Goal: Task Accomplishment & Management: Use online tool/utility

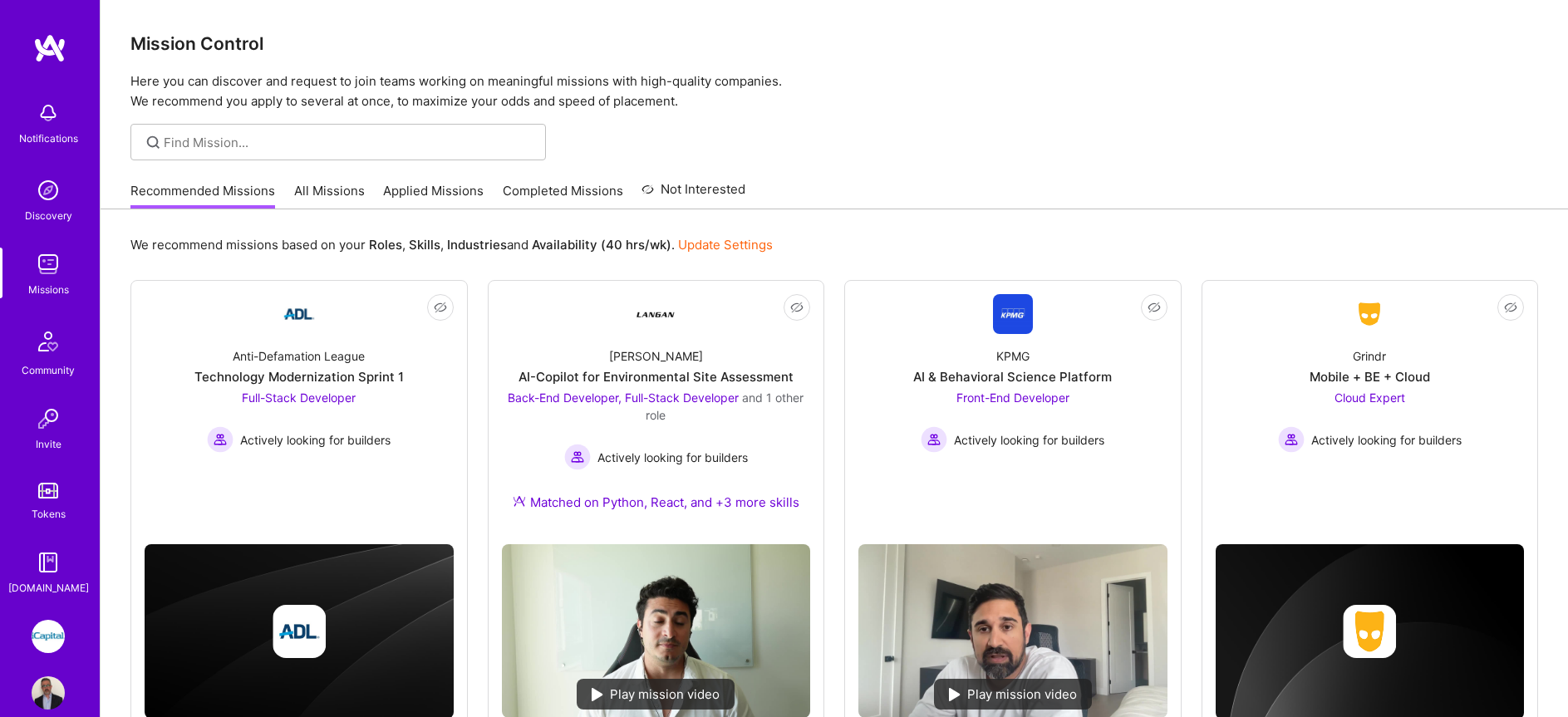
click at [40, 637] on img at bounding box center [48, 636] width 34 height 34
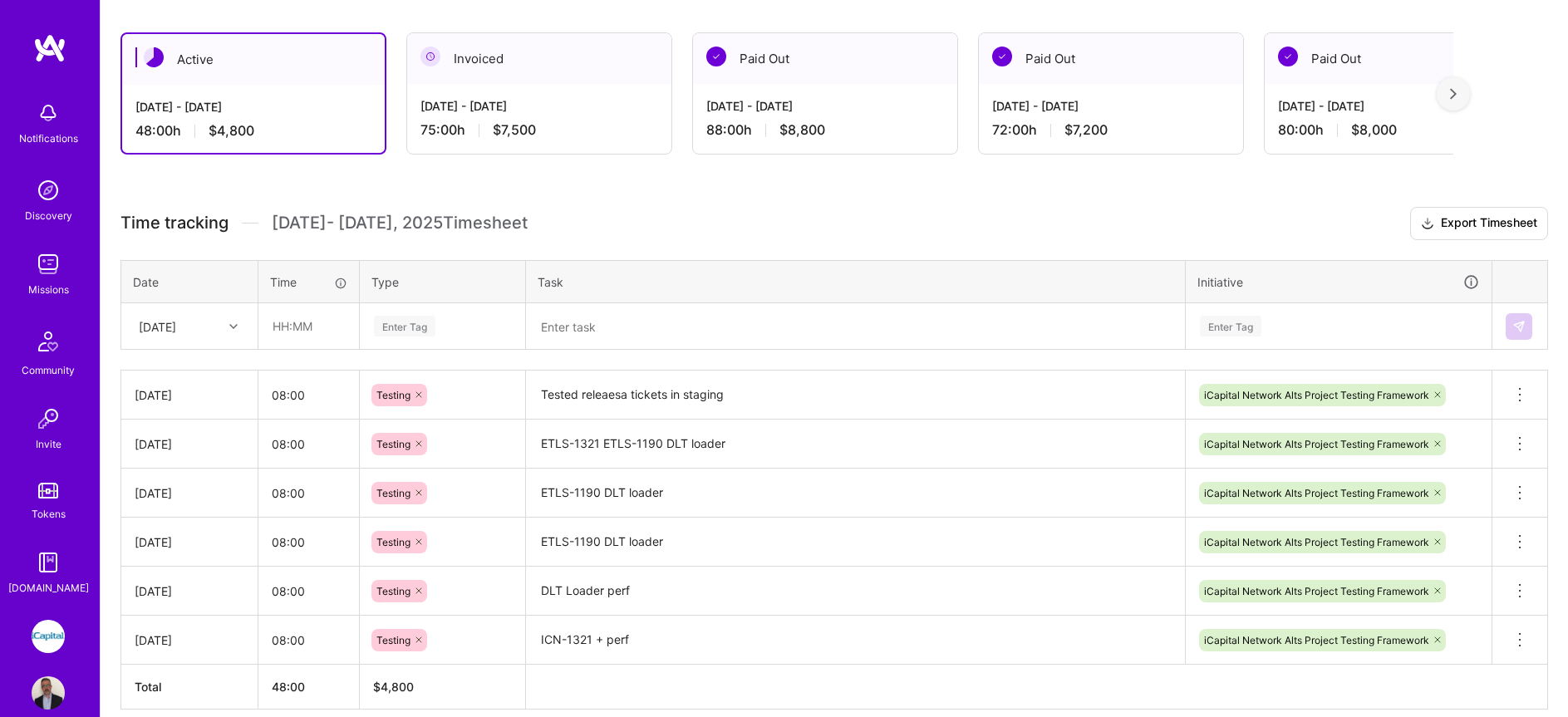
scroll to position [341, 0]
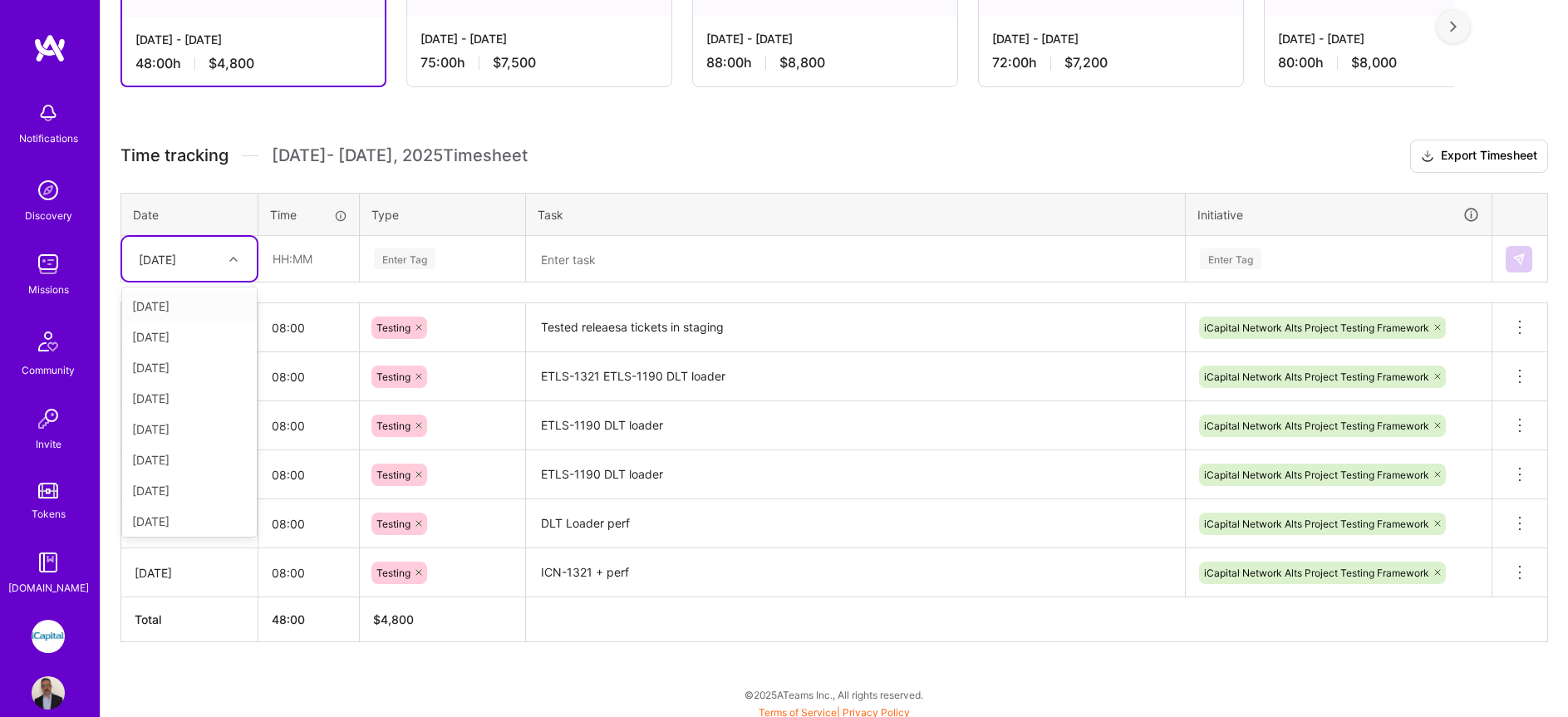
click at [177, 263] on div "[DATE]" at bounding box center [157, 259] width 37 height 17
click at [178, 478] on div "[DATE]" at bounding box center [189, 488] width 134 height 31
click at [303, 264] on input "text" at bounding box center [308, 259] width 99 height 44
type input "08:00"
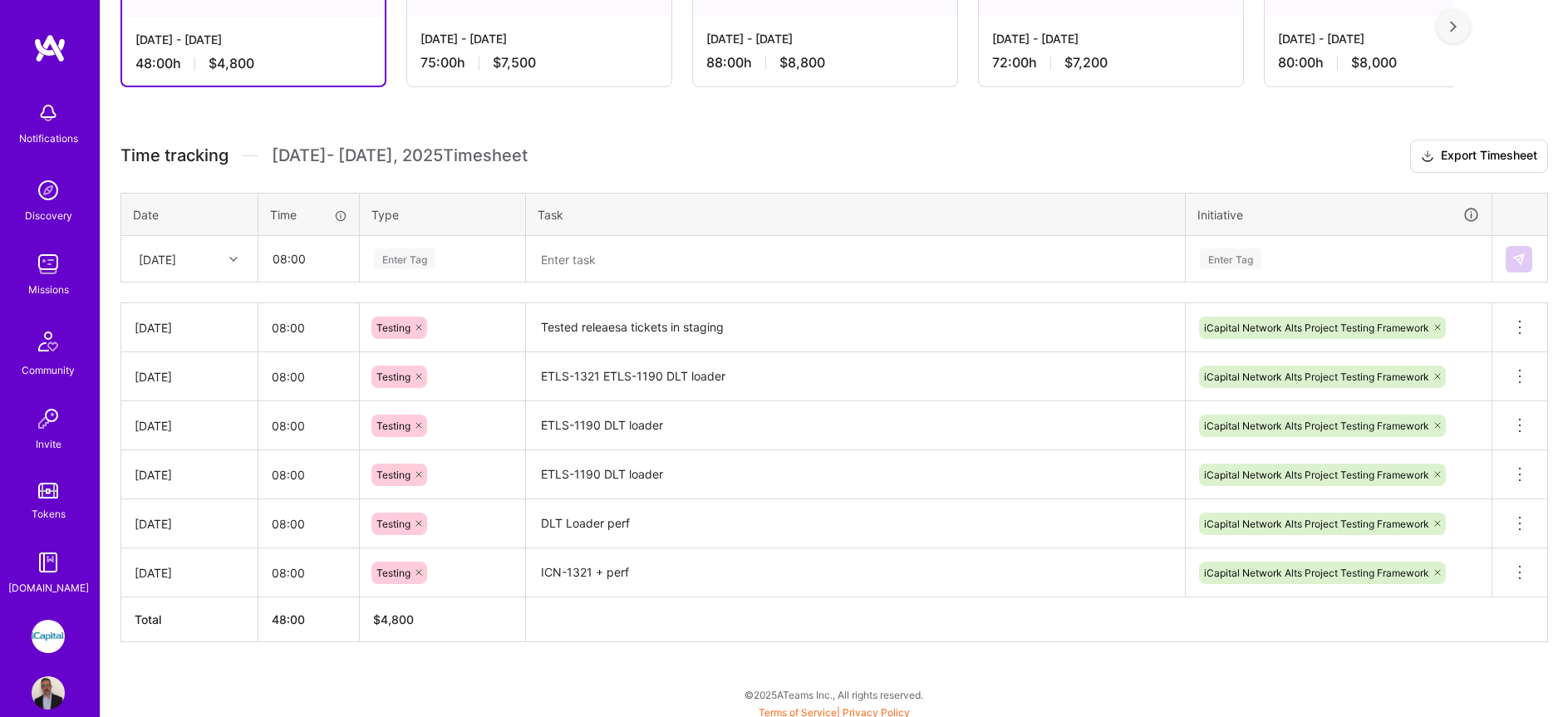
click at [375, 259] on div "Enter Tag" at bounding box center [405, 258] width 61 height 26
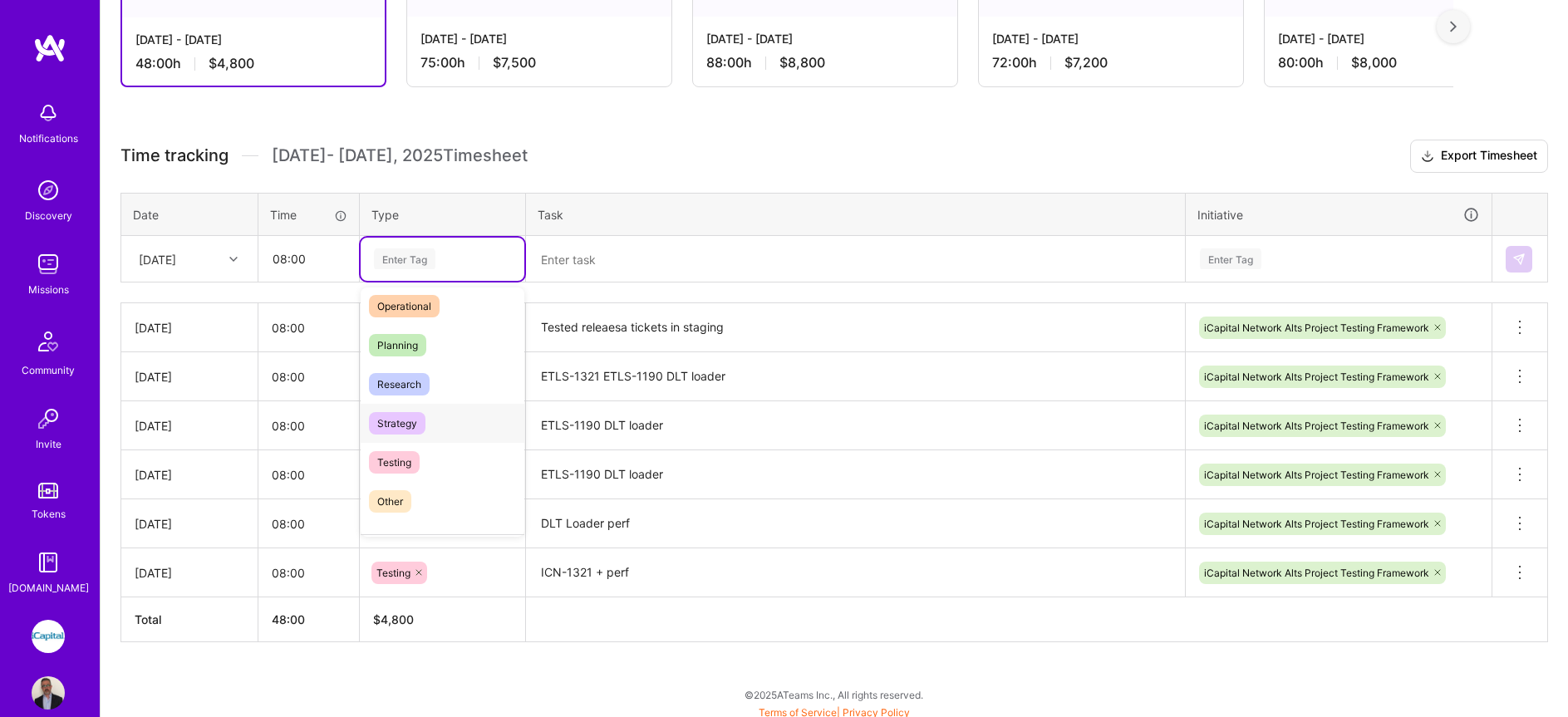
scroll to position [329, 0]
click at [402, 458] on span "Testing" at bounding box center [393, 453] width 51 height 22
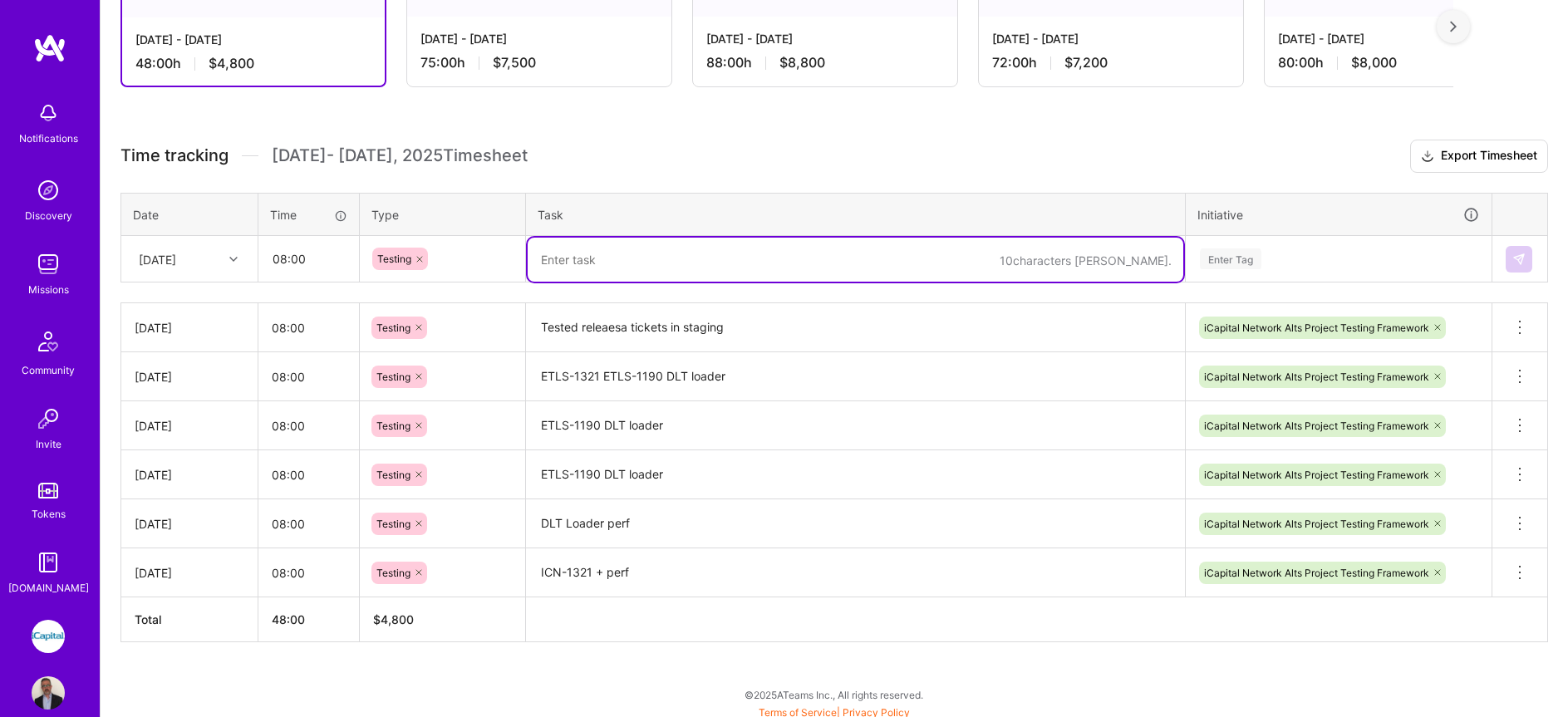
click at [547, 266] on textarea at bounding box center [855, 260] width 655 height 44
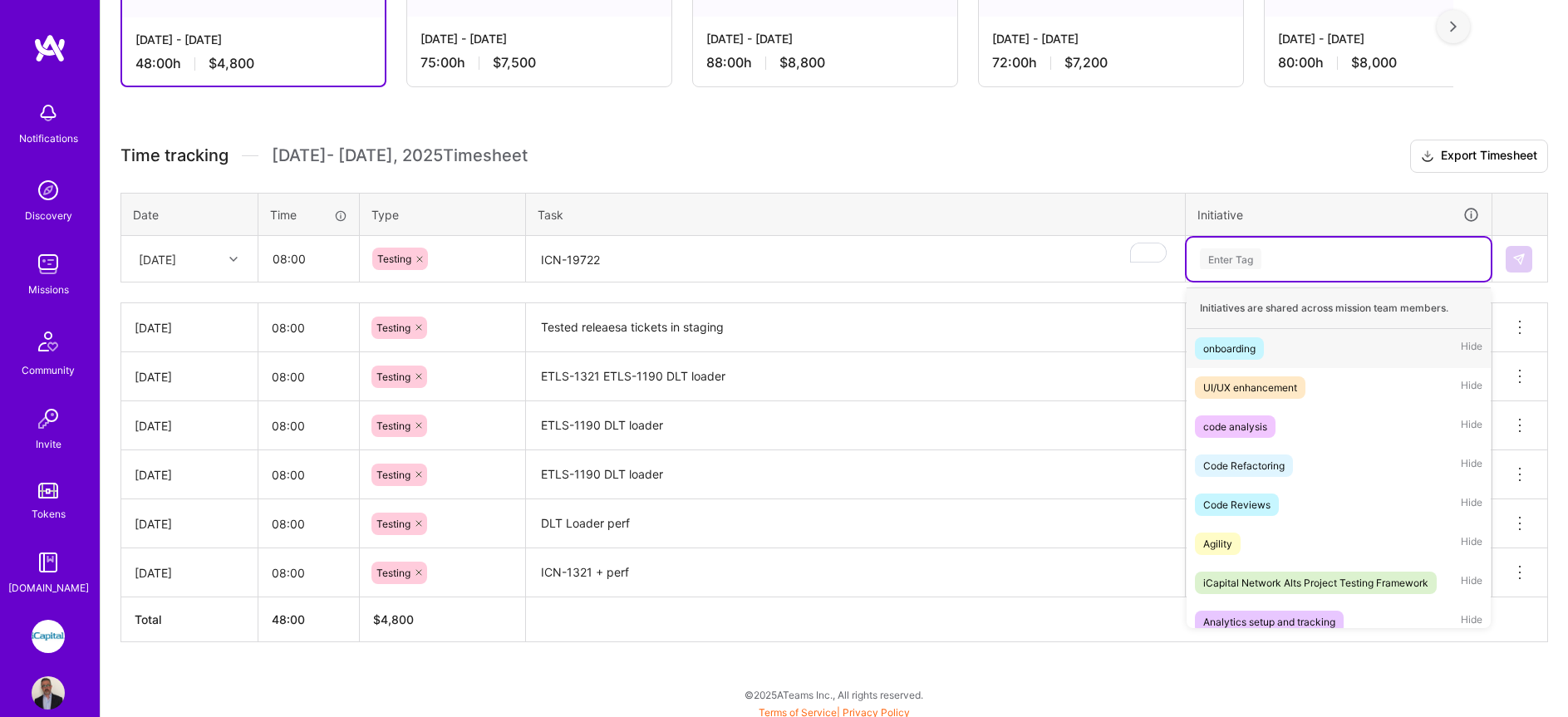
click at [1258, 247] on div "Enter Tag" at bounding box center [1339, 259] width 304 height 43
click at [1299, 580] on div "iCapital Network Alts Project Testing Framework" at bounding box center [1316, 583] width 226 height 17
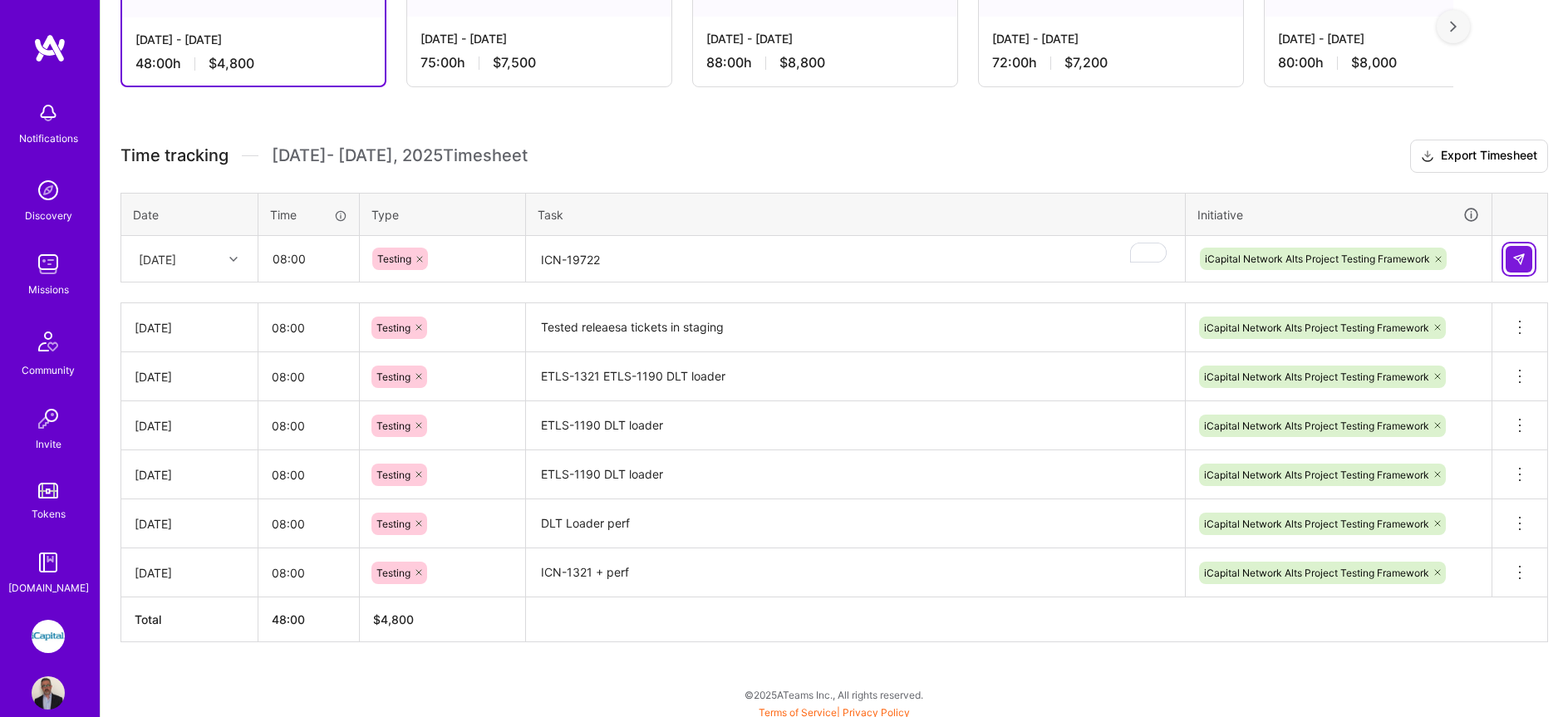
click at [1526, 259] on button at bounding box center [1519, 259] width 27 height 27
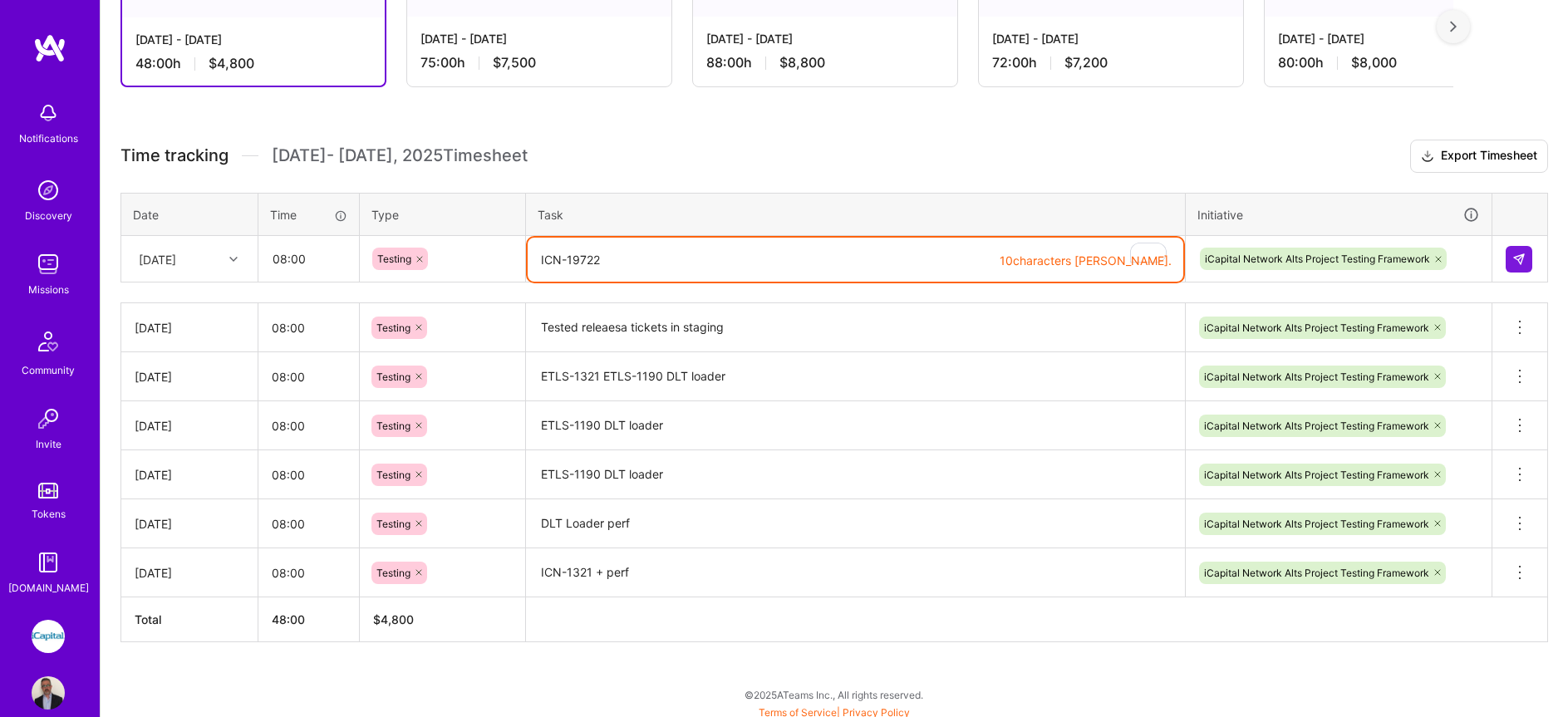
click at [636, 269] on textarea "ICN-19722" at bounding box center [855, 260] width 655 height 44
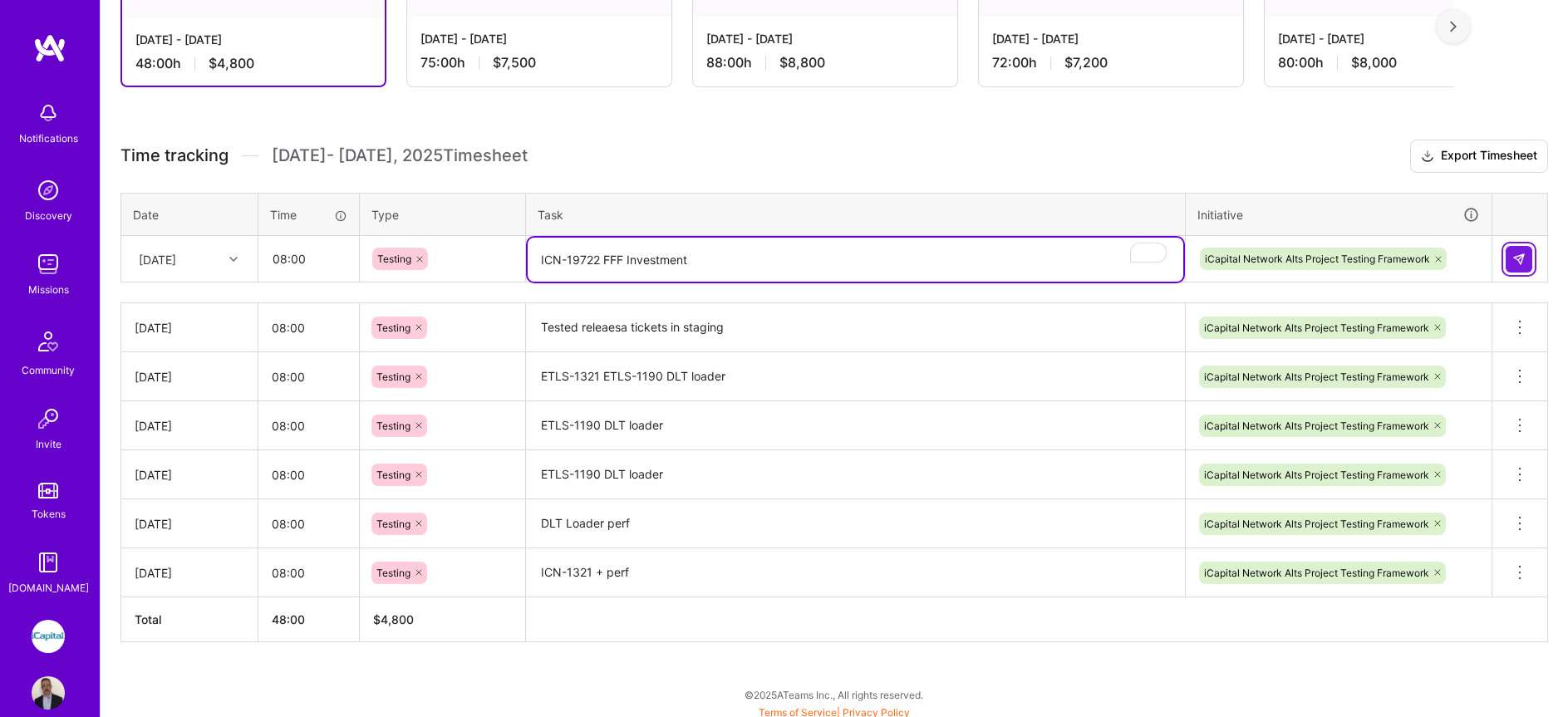
type textarea "ICN-19722 FFF Investment"
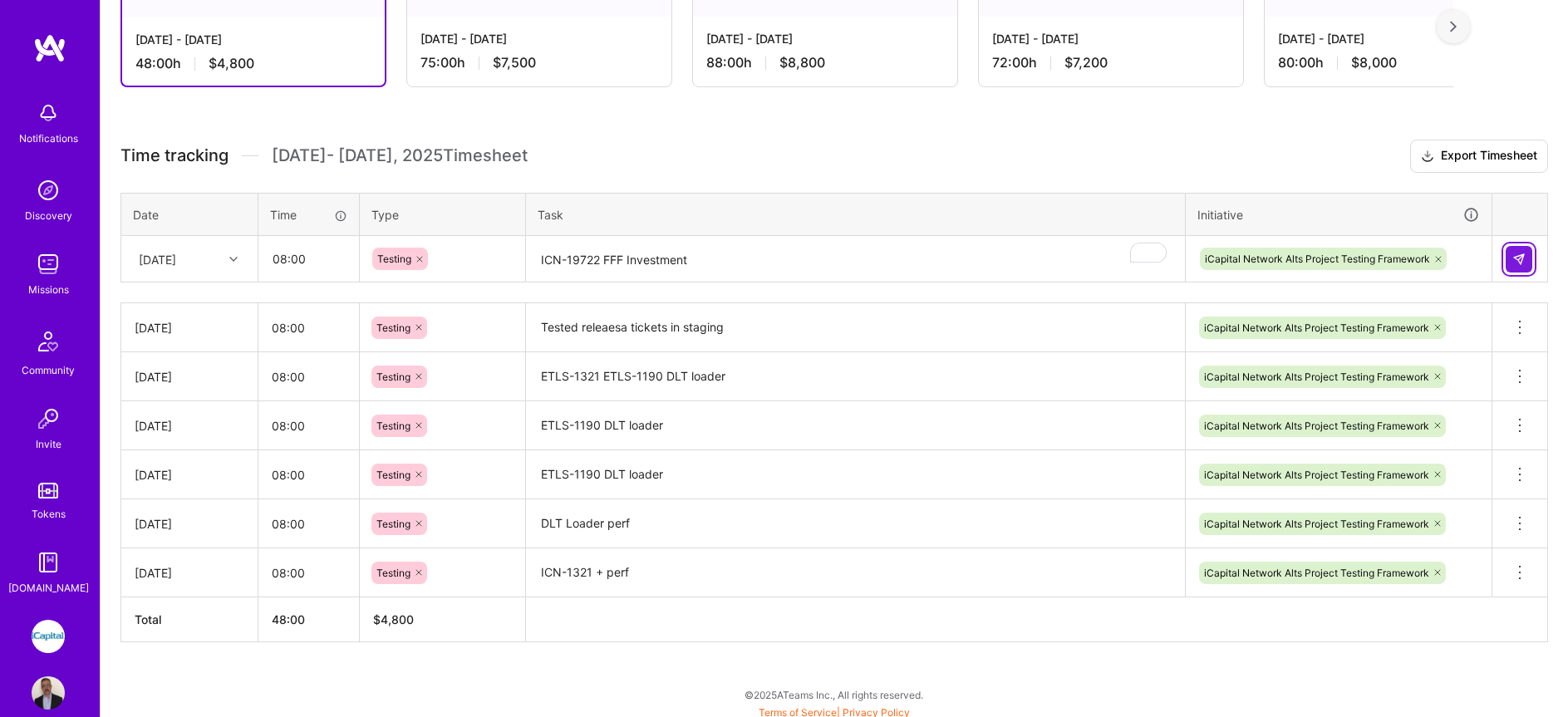
click at [1519, 259] on img at bounding box center [1519, 259] width 13 height 13
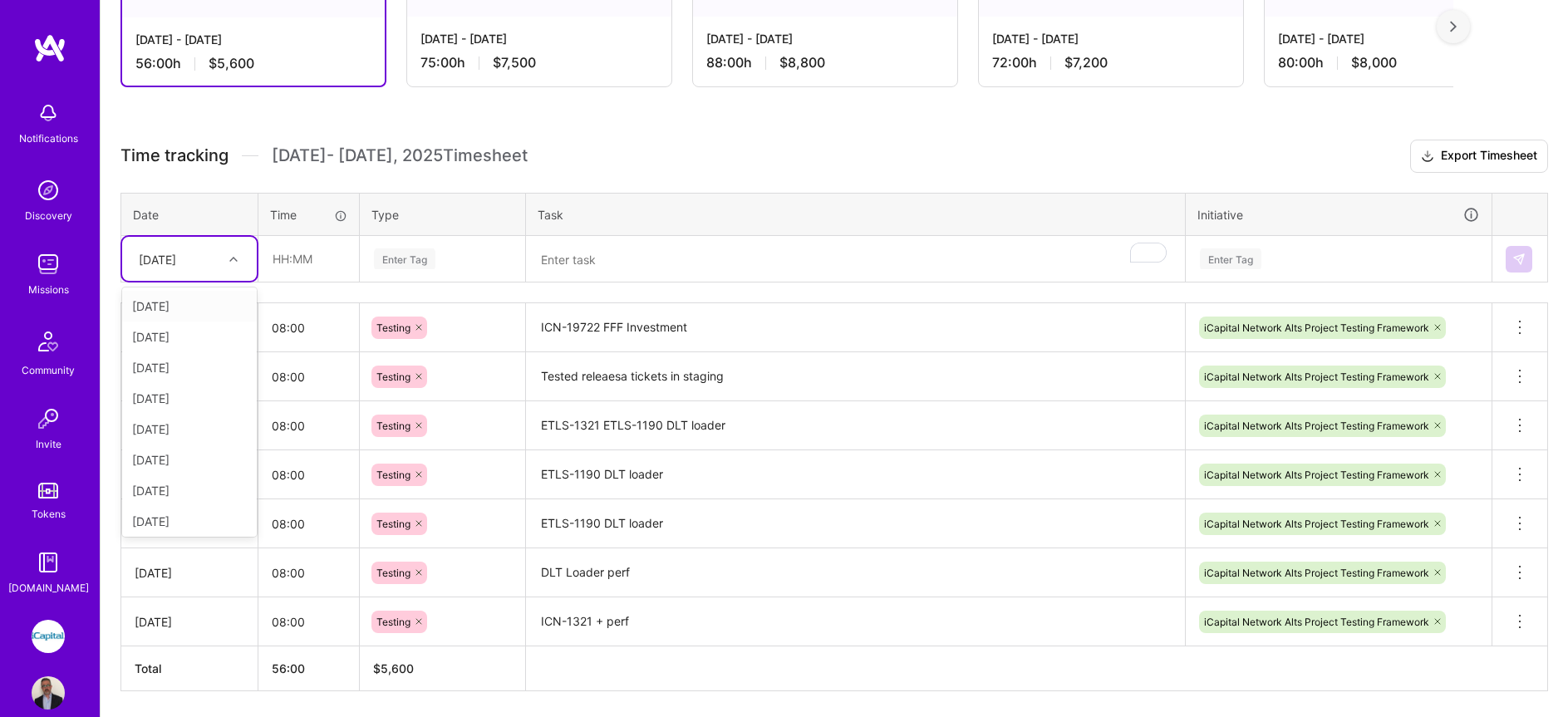
click at [177, 257] on div "[DATE]" at bounding box center [157, 259] width 37 height 17
click at [175, 490] on div "[DATE]" at bounding box center [189, 488] width 134 height 31
click at [300, 253] on input "text" at bounding box center [308, 259] width 99 height 44
type input "08:00"
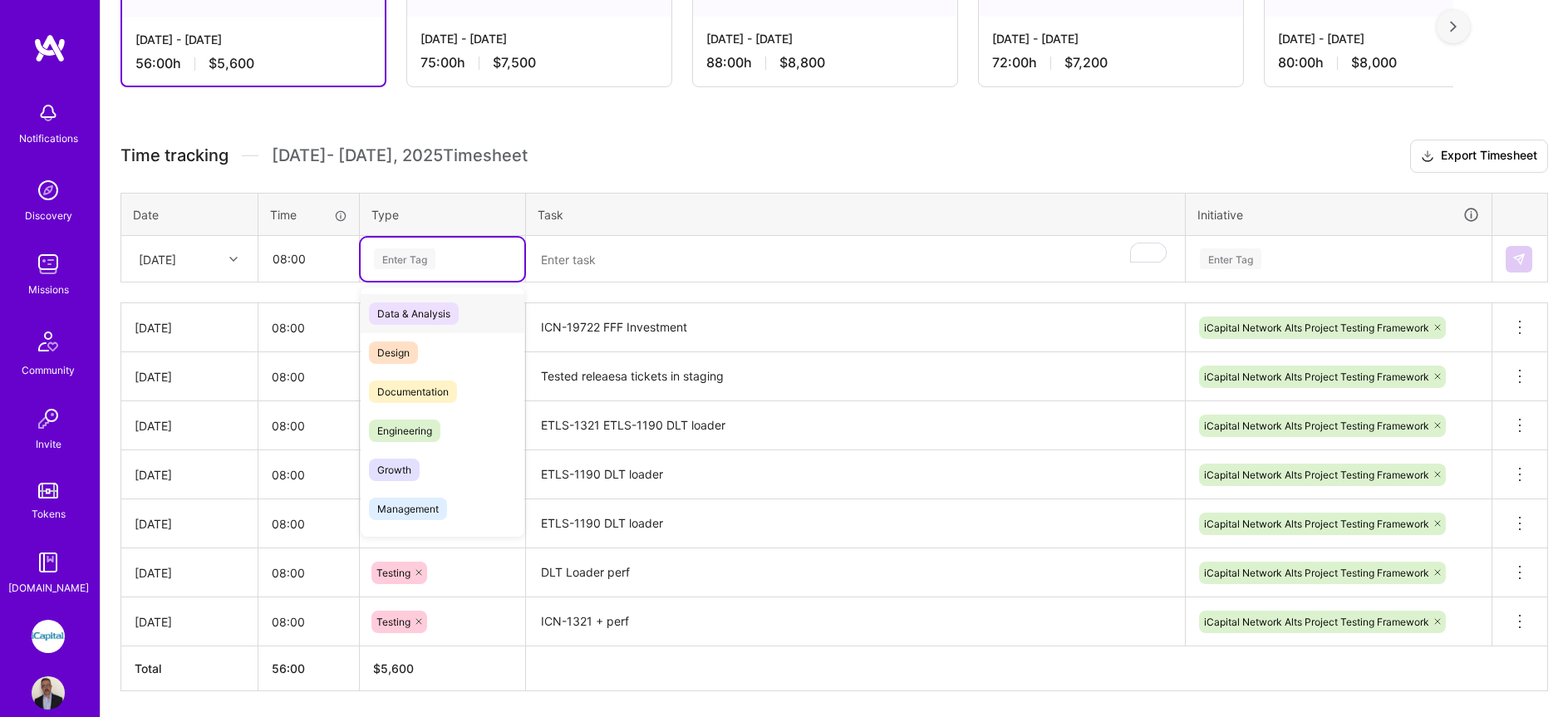
click at [425, 255] on div "Enter Tag" at bounding box center [405, 258] width 61 height 26
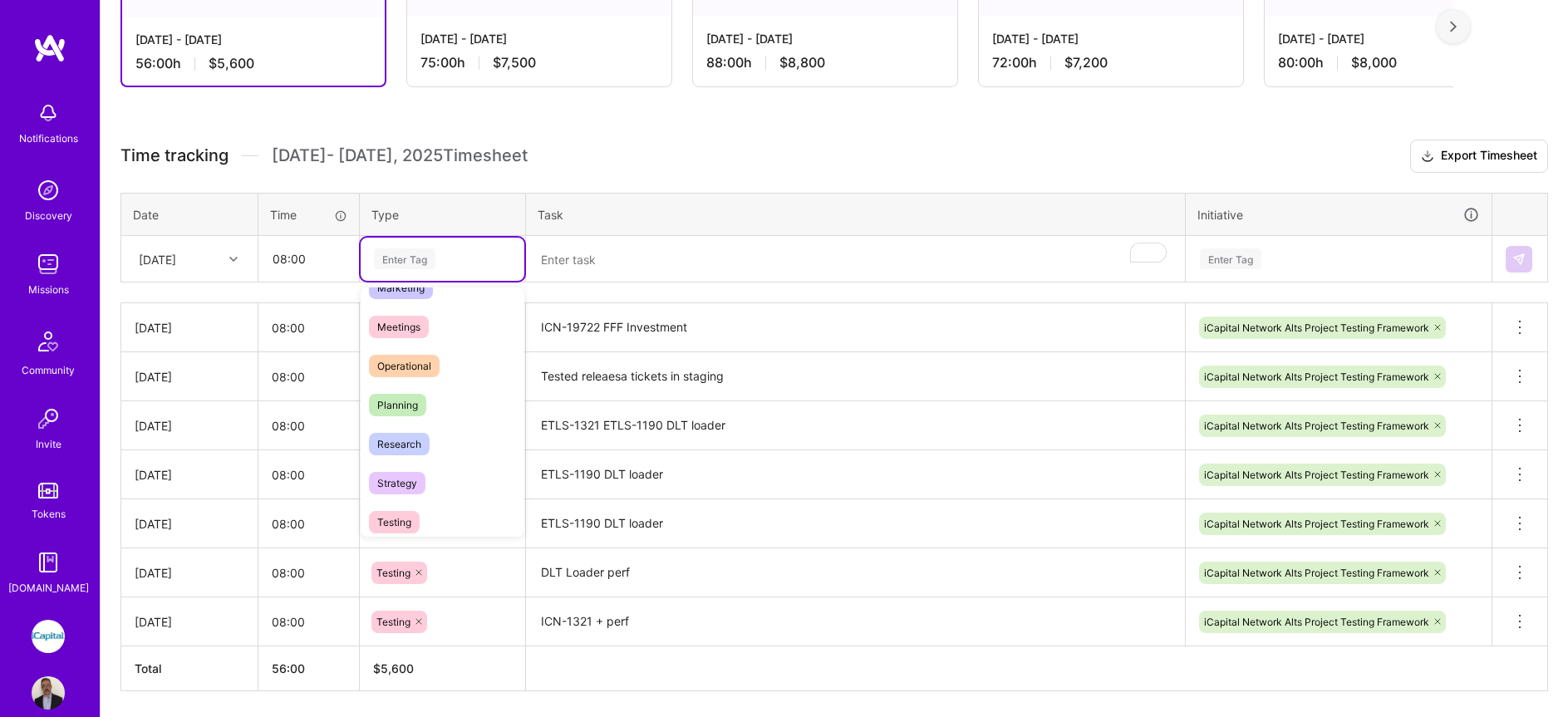
scroll to position [277, 0]
click at [421, 491] on div "Testing" at bounding box center [442, 505] width 164 height 39
click at [604, 261] on textarea "To enrich screen reader interactions, please activate Accessibility in Grammarl…" at bounding box center [855, 260] width 655 height 44
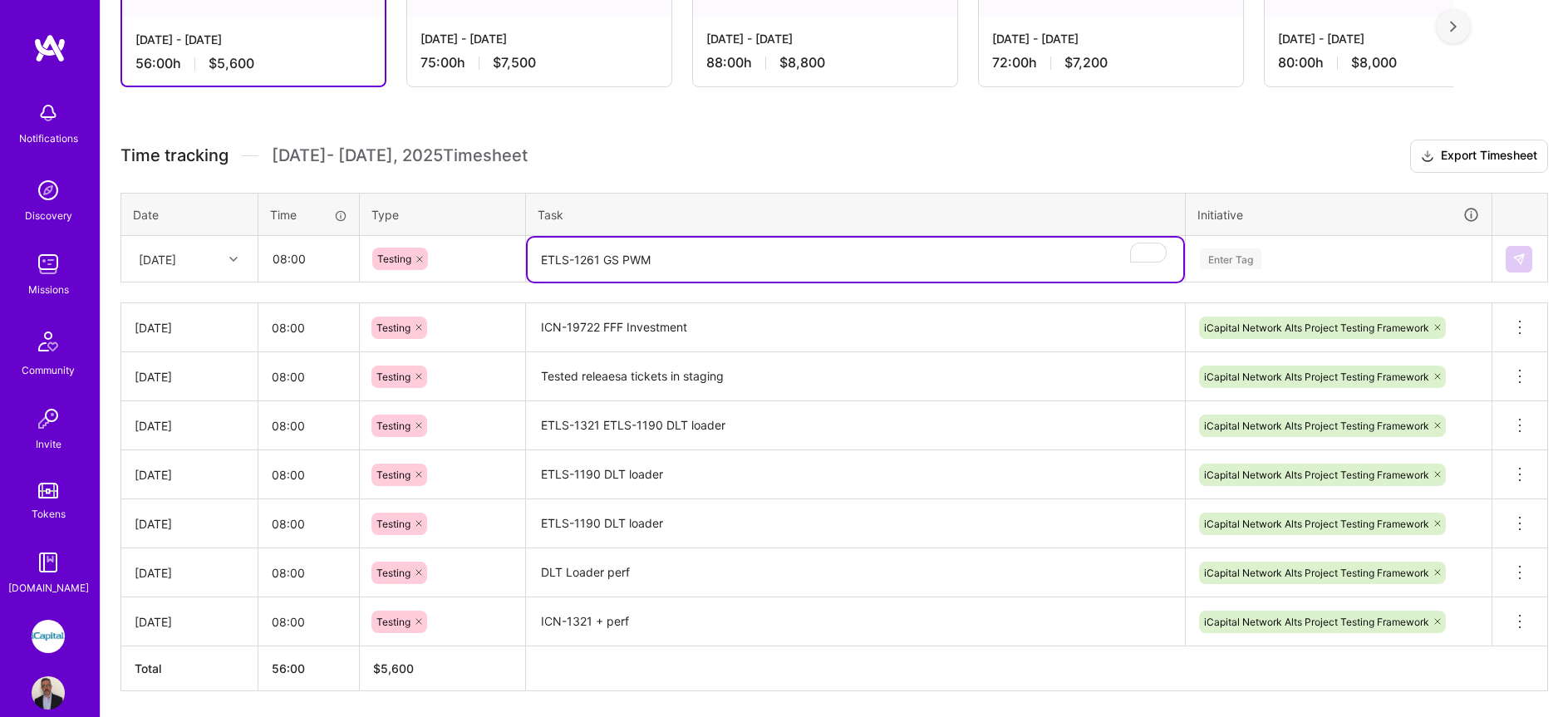
type textarea "ETLS-1261 GS PWM"
click at [1296, 274] on div "Enter Tag" at bounding box center [1339, 259] width 304 height 43
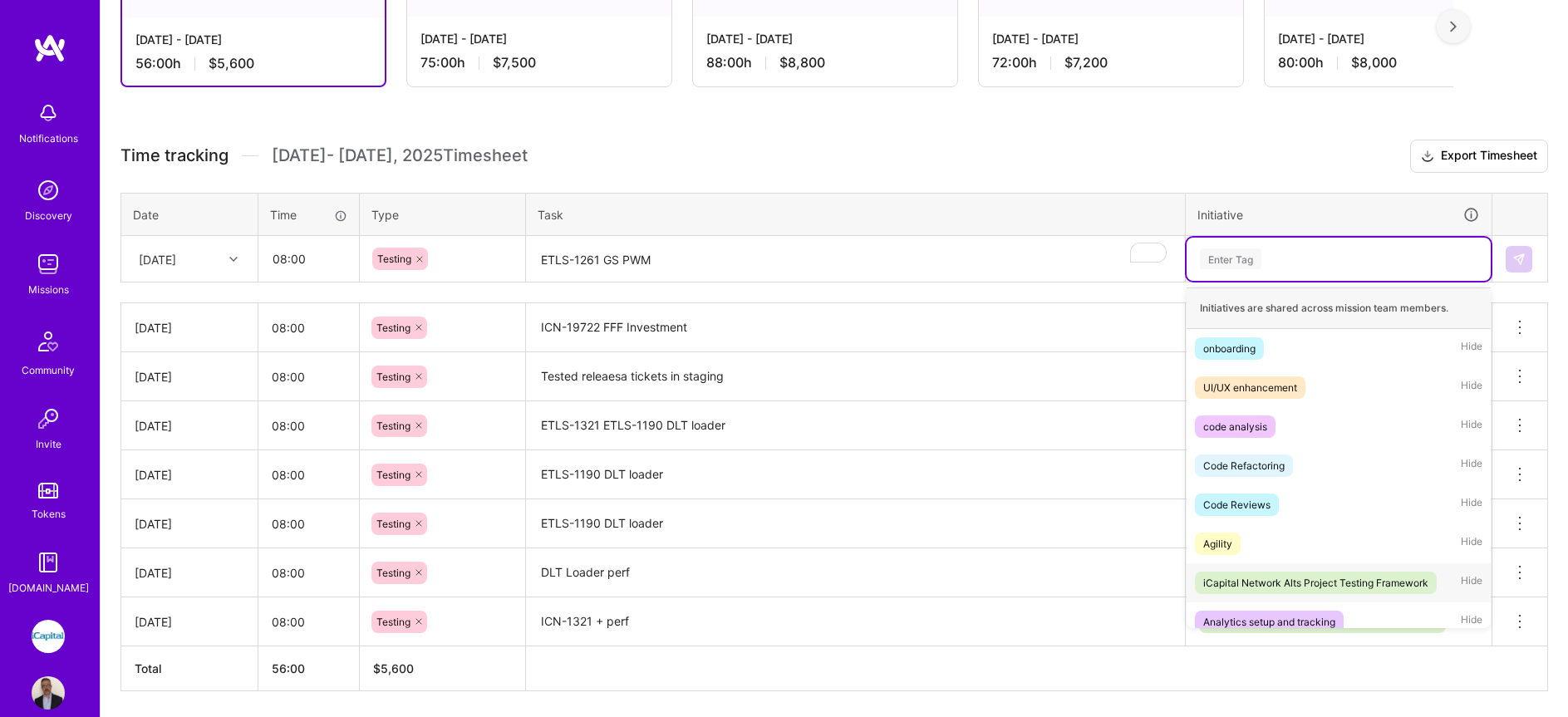
click at [1298, 586] on div "iCapital Network Alts Project Testing Framework" at bounding box center [1316, 583] width 226 height 17
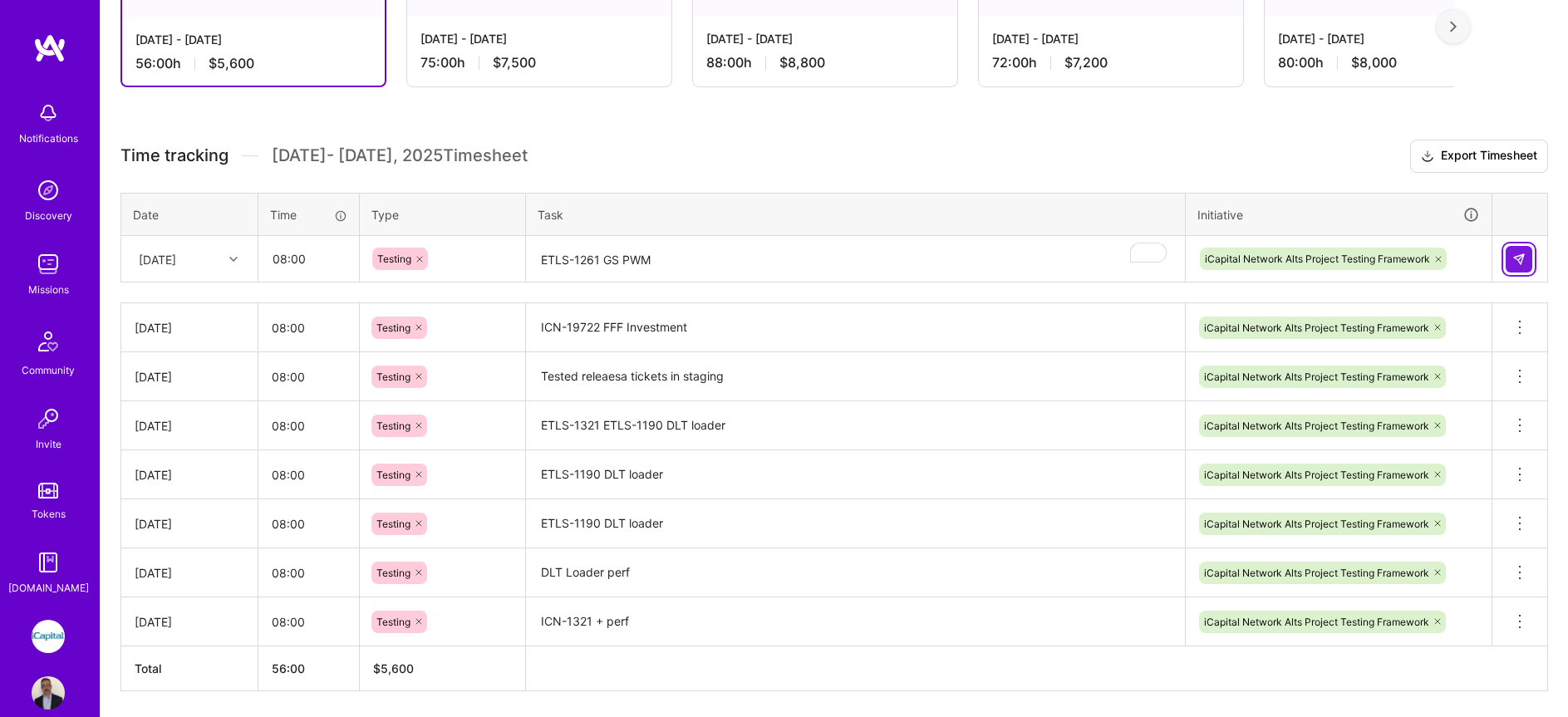
click at [1518, 257] on img at bounding box center [1519, 259] width 13 height 13
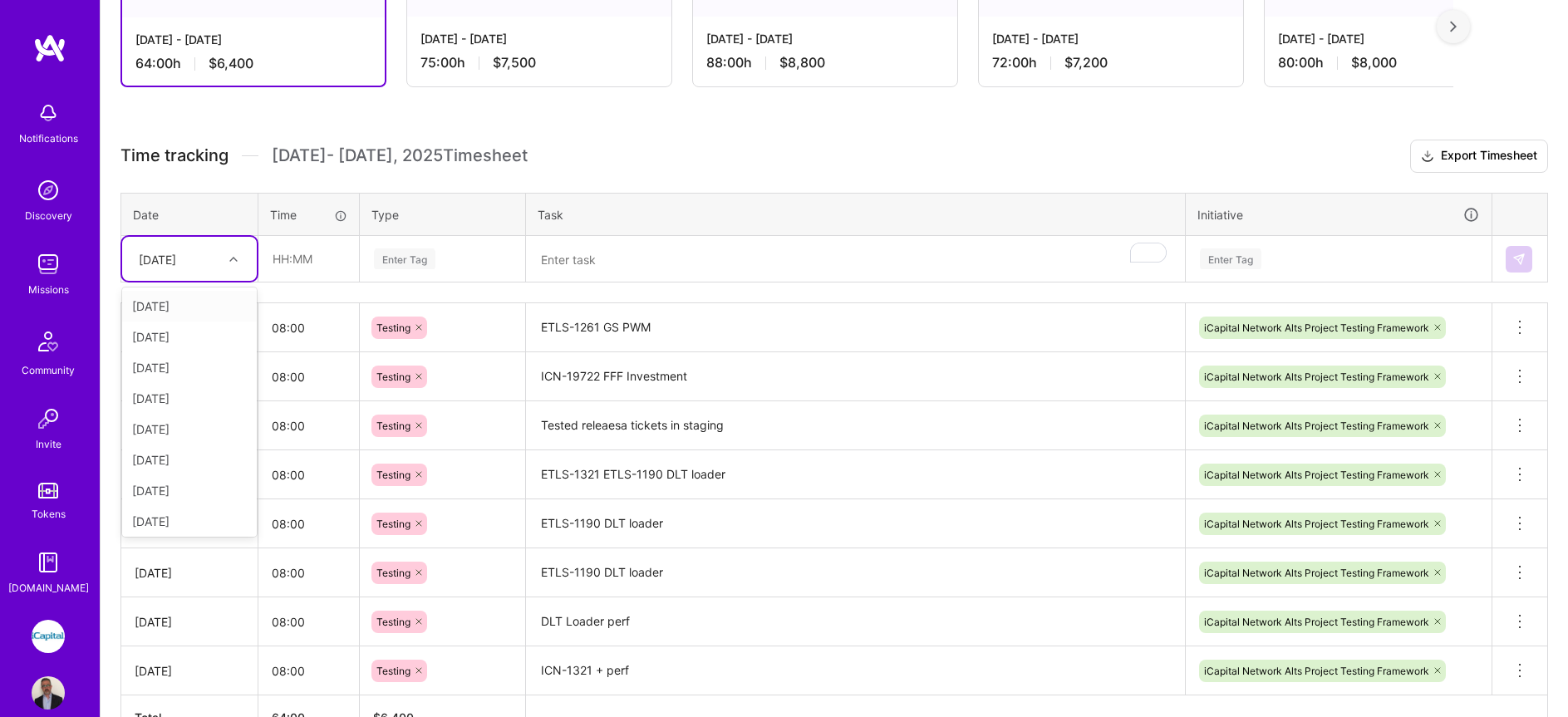
click at [177, 251] on div "[DATE]" at bounding box center [157, 259] width 37 height 17
click at [192, 513] on div "[DATE]" at bounding box center [189, 518] width 134 height 31
click at [300, 261] on input "text" at bounding box center [308, 259] width 99 height 44
type input "08:00"
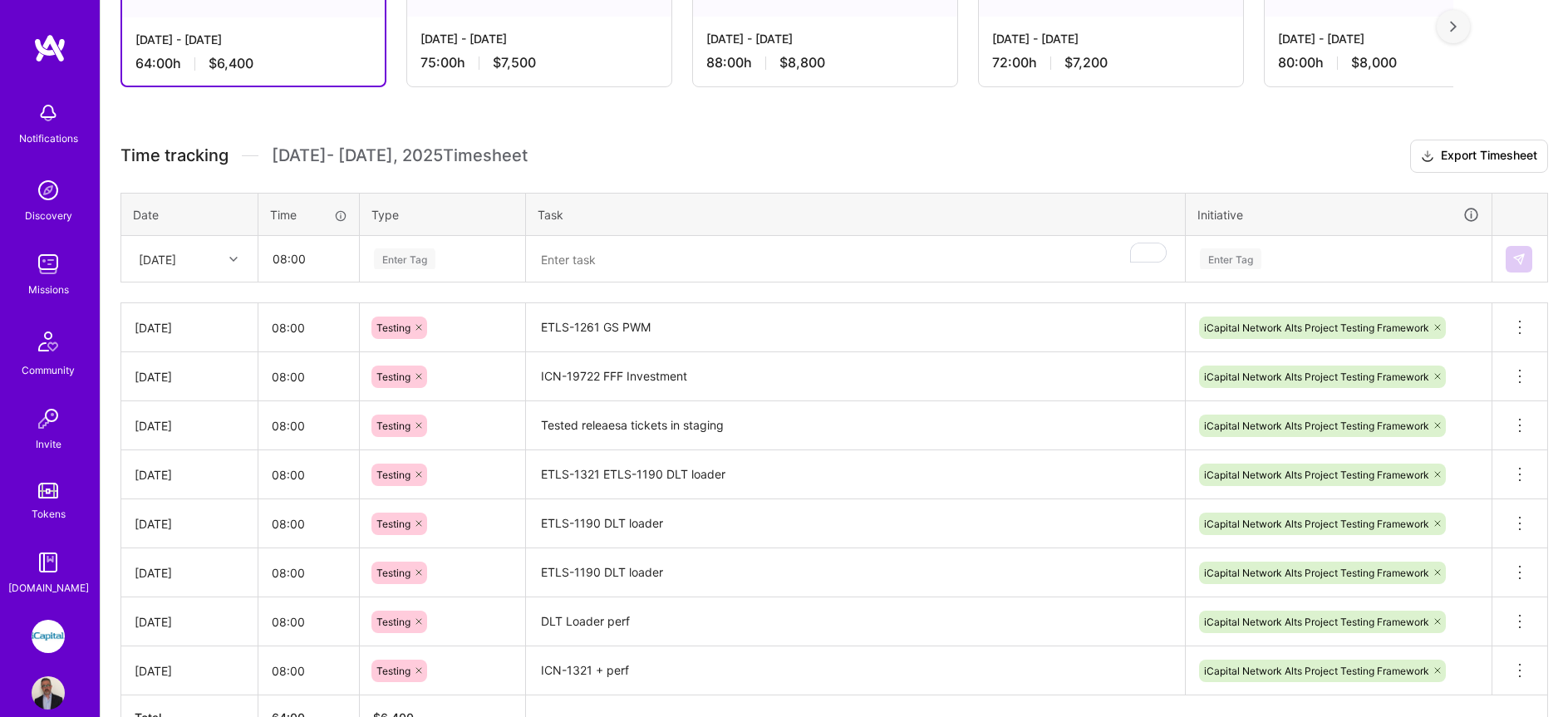
click at [413, 264] on div "Enter Tag" at bounding box center [405, 258] width 61 height 26
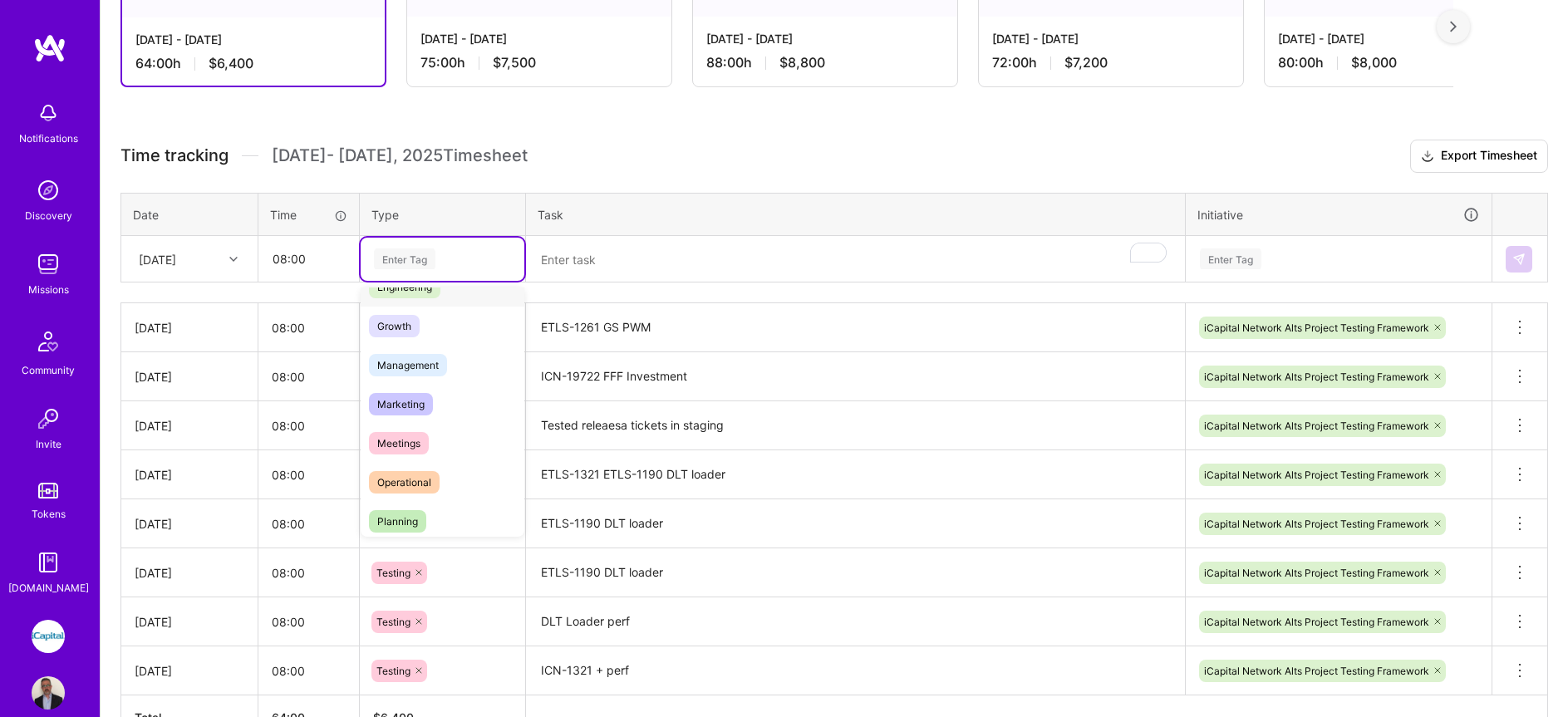
scroll to position [319, 0]
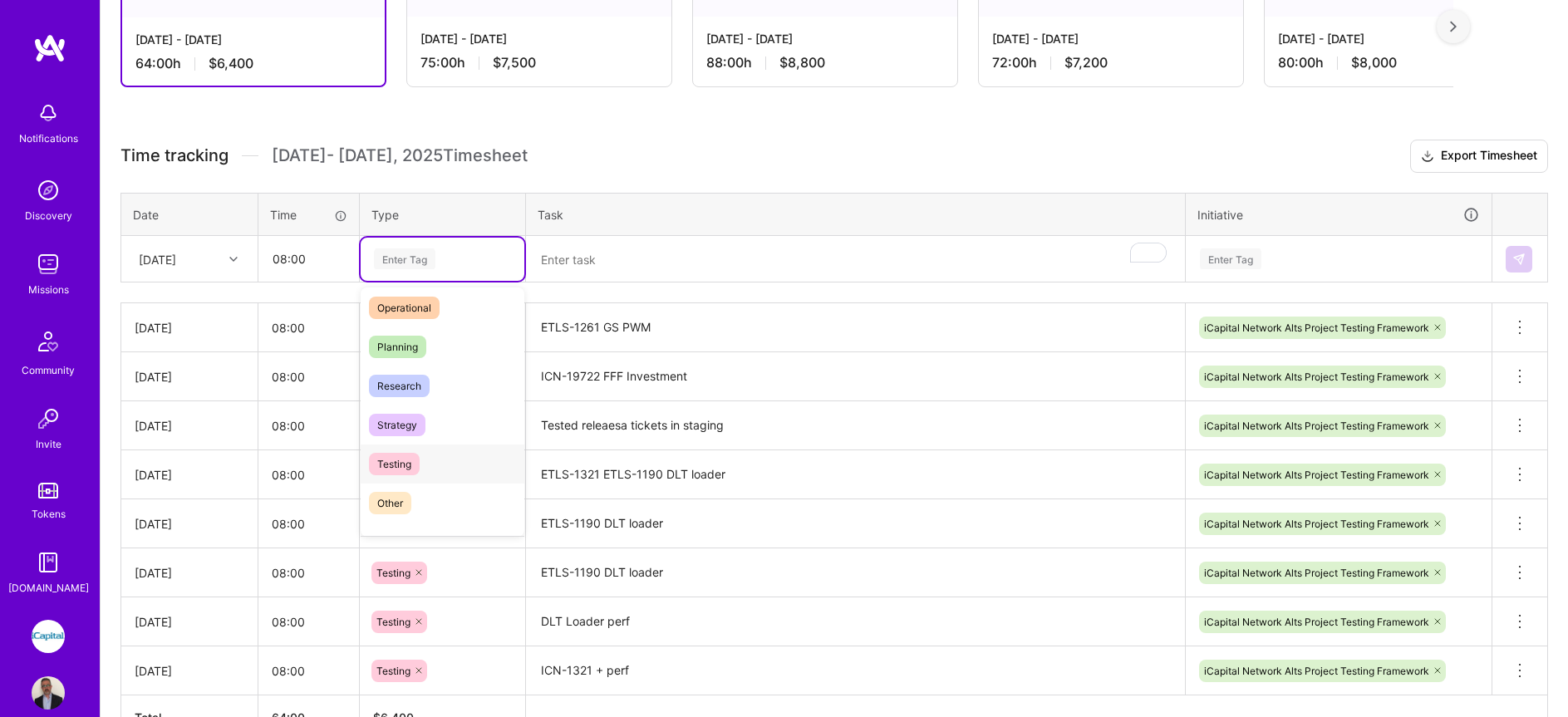
click at [443, 451] on div "Testing" at bounding box center [442, 464] width 164 height 39
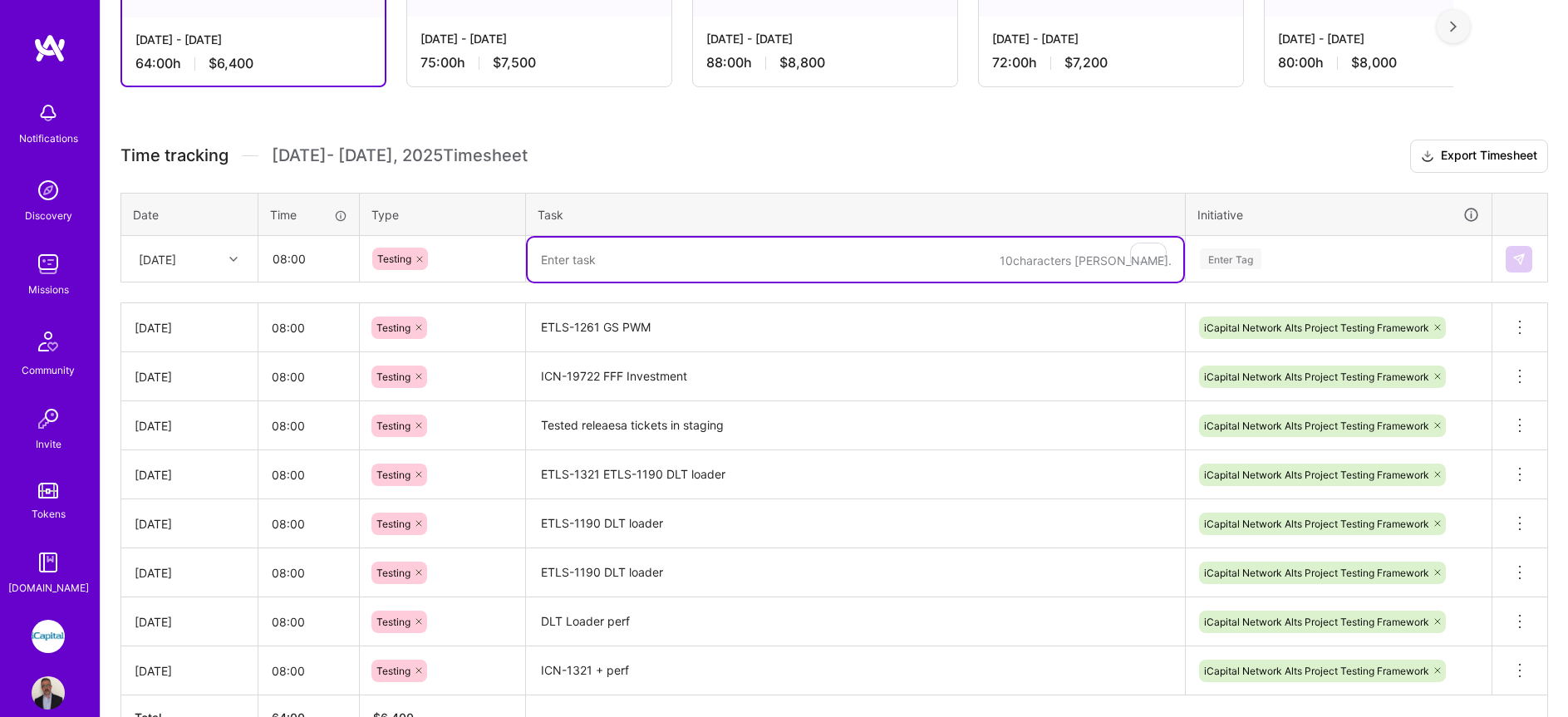
click at [591, 266] on textarea "To enrich screen reader interactions, please activate Accessibility in Grammarl…" at bounding box center [855, 260] width 655 height 44
type textarea "Automation APPSERV-81652"
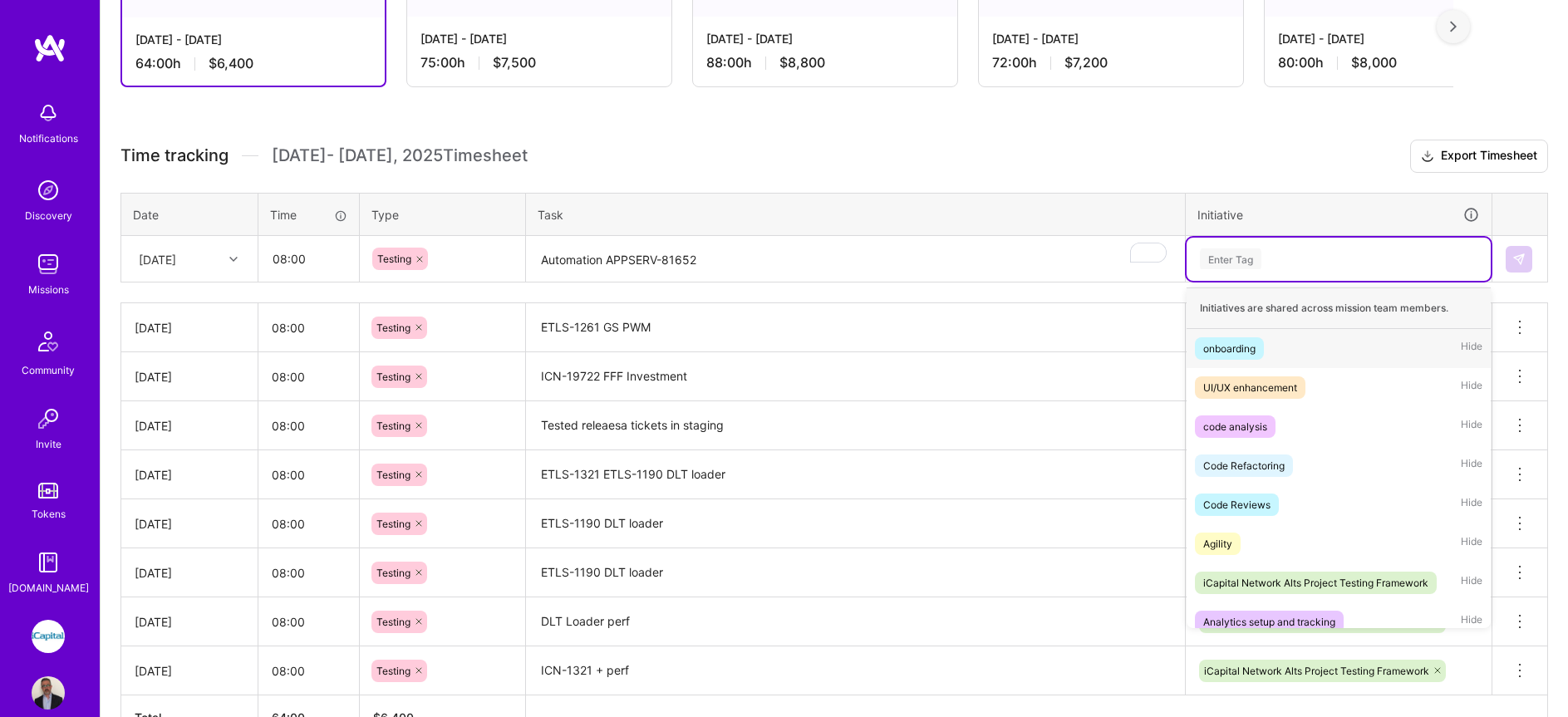
click at [1280, 264] on div "Enter Tag" at bounding box center [1339, 259] width 281 height 21
click at [1319, 578] on div "iCapital Network Alts Project Testing Framework" at bounding box center [1316, 583] width 226 height 17
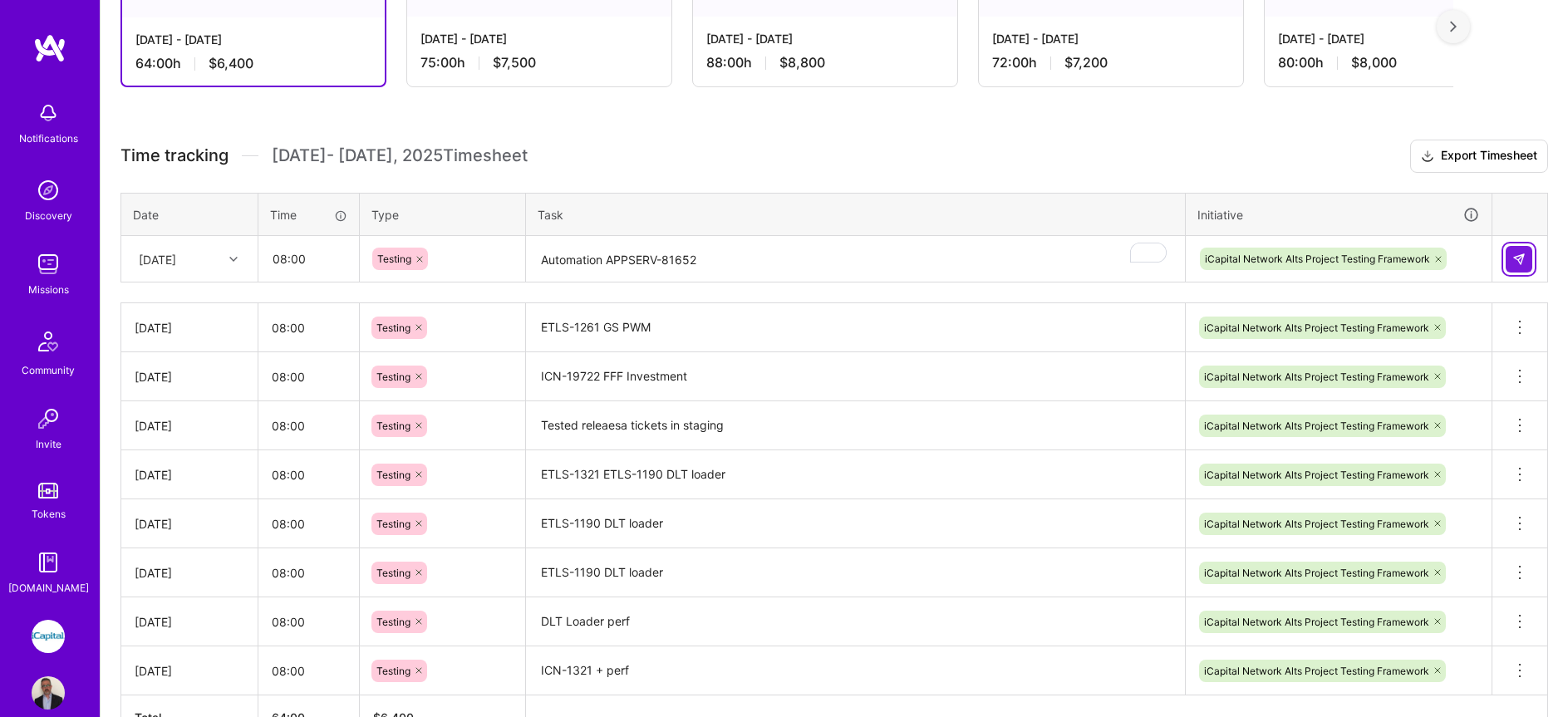
click at [1515, 261] on img at bounding box center [1519, 259] width 13 height 13
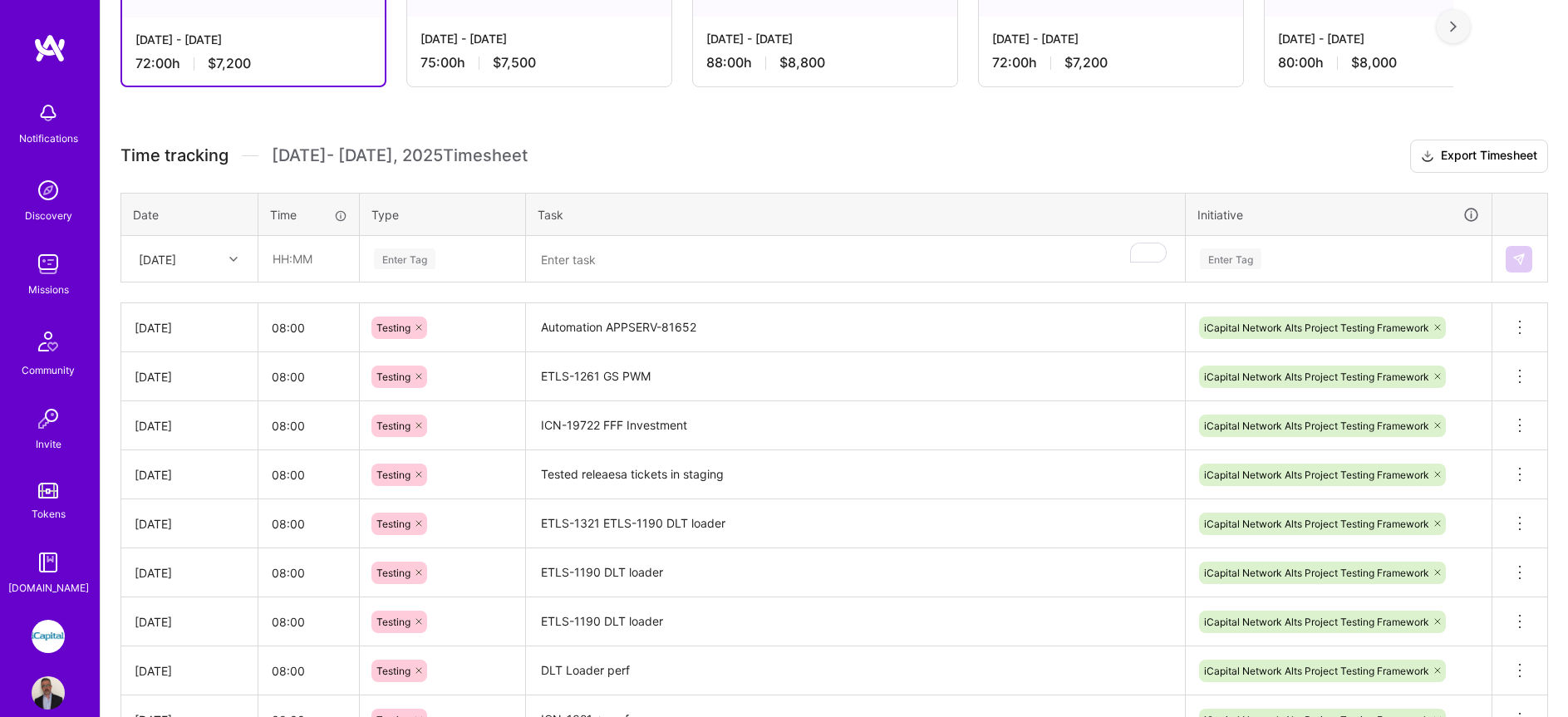
click at [48, 257] on img at bounding box center [48, 264] width 34 height 34
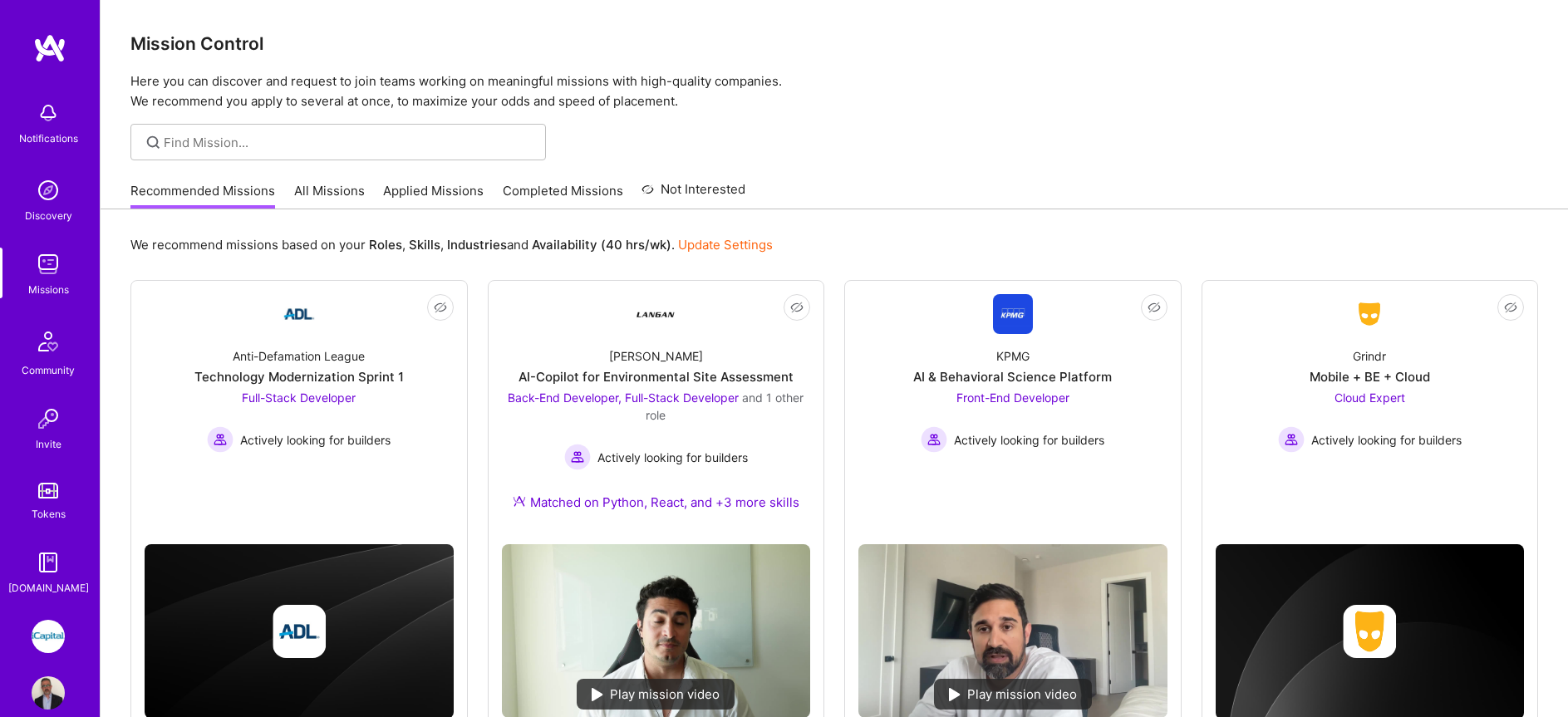
click at [321, 187] on link "All Missions" at bounding box center [330, 196] width 71 height 28
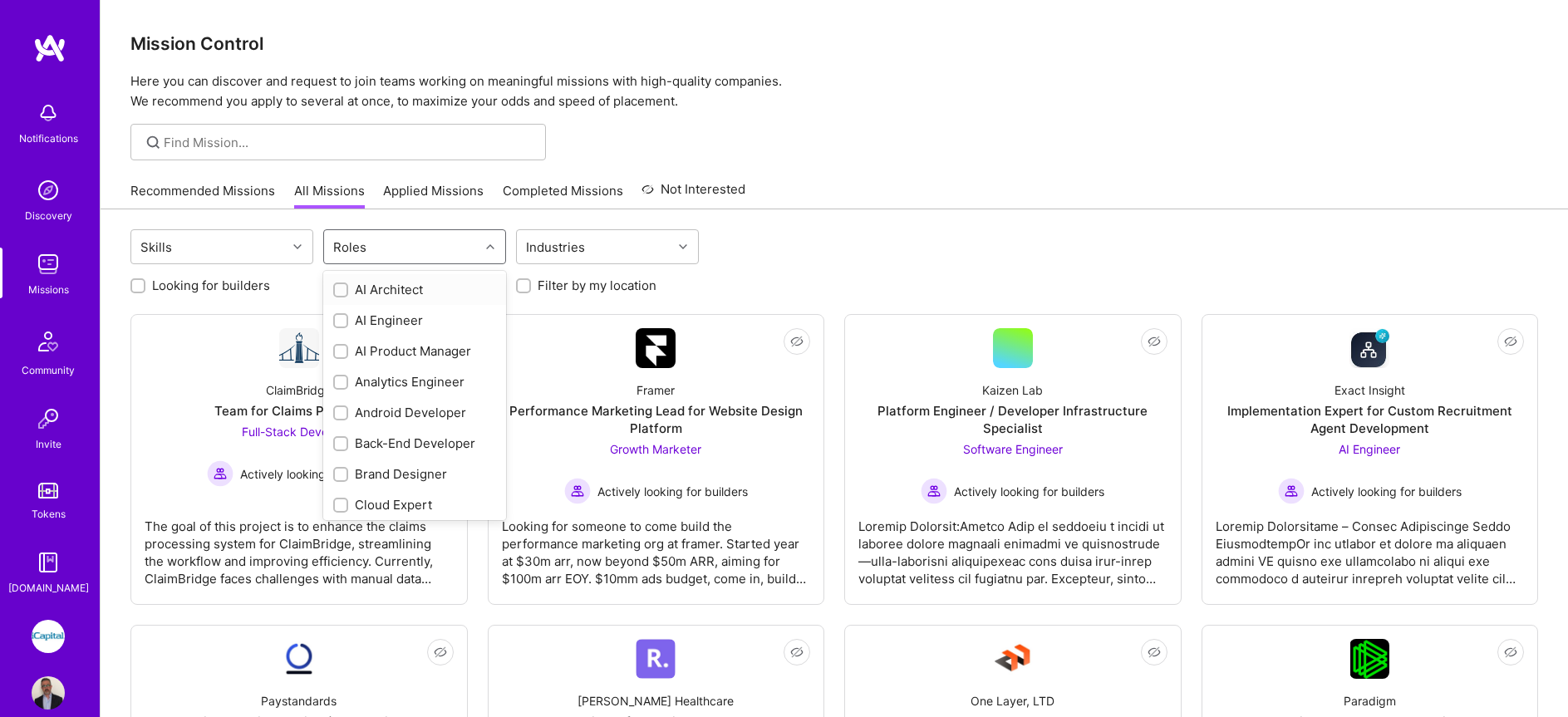
click at [404, 250] on div "Roles" at bounding box center [402, 247] width 155 height 34
click at [397, 412] on div "QA Engineer" at bounding box center [415, 419] width 163 height 17
checkbox input "true"
